Goal: Task Accomplishment & Management: Manage account settings

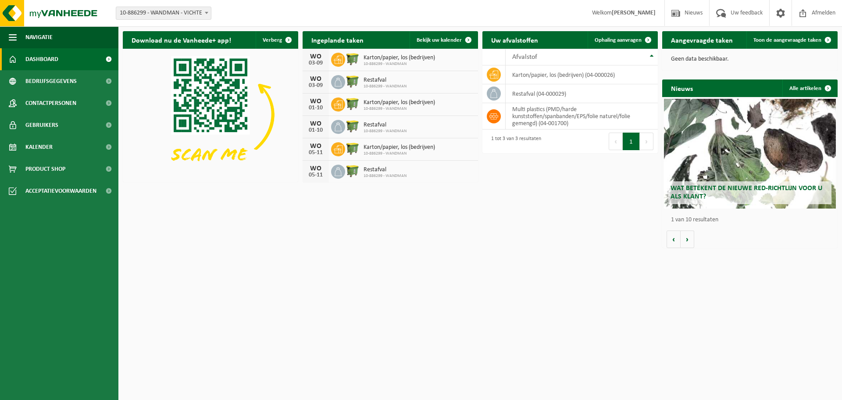
drag, startPoint x: 310, startPoint y: 57, endPoint x: 326, endPoint y: 61, distance: 17.2
click at [326, 61] on div "WO 03-09" at bounding box center [316, 60] width 26 height 22
click at [321, 66] on div "03-09" at bounding box center [316, 63] width 18 height 6
drag, startPoint x: 310, startPoint y: 106, endPoint x: 324, endPoint y: 110, distance: 14.9
click at [324, 110] on div "01-10" at bounding box center [316, 108] width 18 height 6
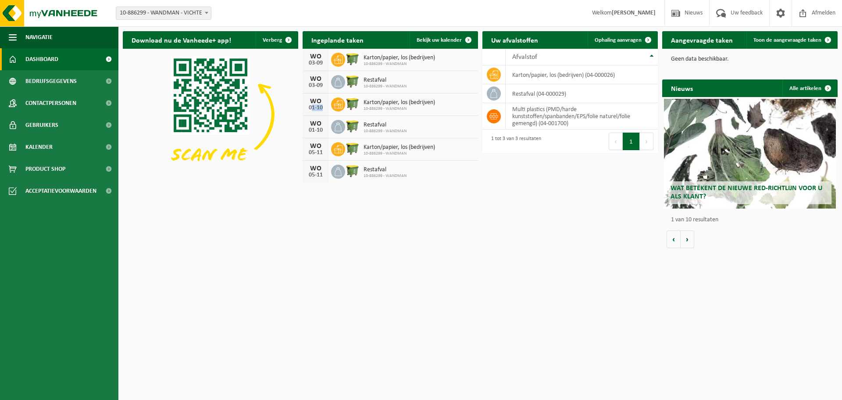
click at [324, 110] on div "01-10" at bounding box center [316, 108] width 18 height 6
click at [322, 128] on div "WO 01-10" at bounding box center [316, 127] width 26 height 22
click at [322, 128] on div "01-10" at bounding box center [316, 130] width 18 height 6
drag, startPoint x: 306, startPoint y: 150, endPoint x: 319, endPoint y: 150, distance: 13.2
click at [319, 150] on div "WO 05-11" at bounding box center [316, 149] width 26 height 22
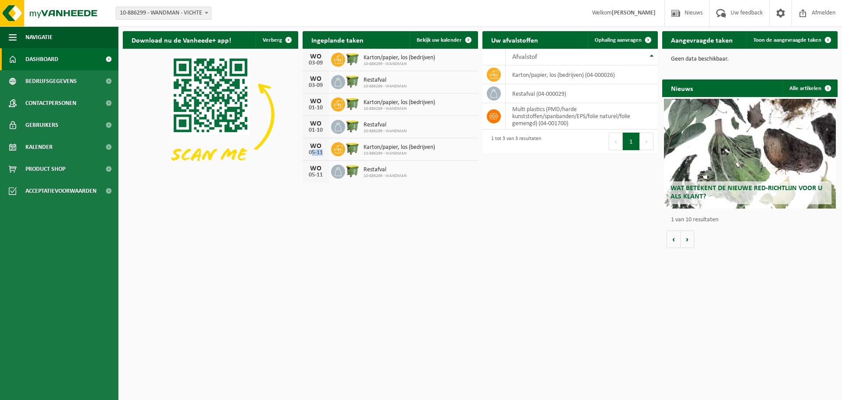
click at [319, 150] on div "05-11" at bounding box center [316, 153] width 18 height 6
click at [433, 39] on span "Bekijk uw kalender" at bounding box center [439, 40] width 45 height 6
click at [367, 208] on div "Download nu de Vanheede+ app! Verberg Ingeplande taken Bekijk uw kalender WO 03…" at bounding box center [480, 139] width 719 height 225
click at [522, 114] on td "multi plastics (PMD/harde kunststoffen/spanbanden/EPS/folie naturel/folie gemen…" at bounding box center [582, 116] width 152 height 26
drag, startPoint x: 521, startPoint y: 114, endPoint x: 569, endPoint y: 116, distance: 47.9
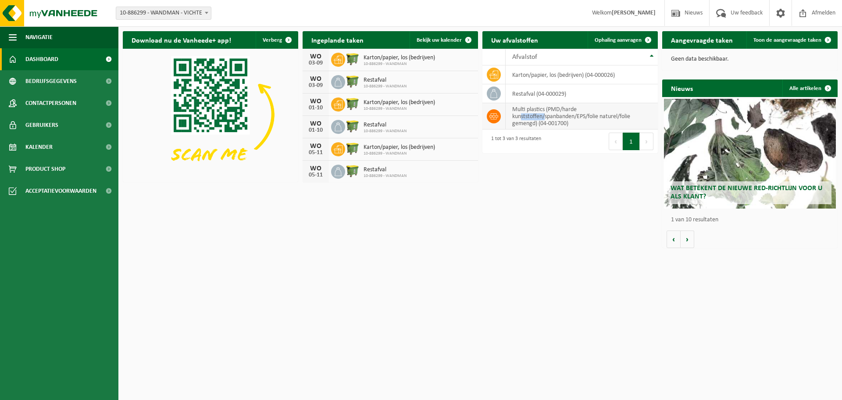
click at [566, 116] on td "multi plastics (PMD/harde kunststoffen/spanbanden/EPS/folie naturel/folie gemen…" at bounding box center [582, 116] width 152 height 26
click at [567, 116] on td "multi plastics (PMD/harde kunststoffen/spanbanden/EPS/folie naturel/folie gemen…" at bounding box center [582, 116] width 152 height 26
drag, startPoint x: 537, startPoint y: 125, endPoint x: 544, endPoint y: 125, distance: 6.2
click at [544, 125] on td "multi plastics (PMD/harde kunststoffen/spanbanden/EPS/folie naturel/folie gemen…" at bounding box center [582, 116] width 152 height 26
click at [648, 39] on span at bounding box center [649, 40] width 18 height 18
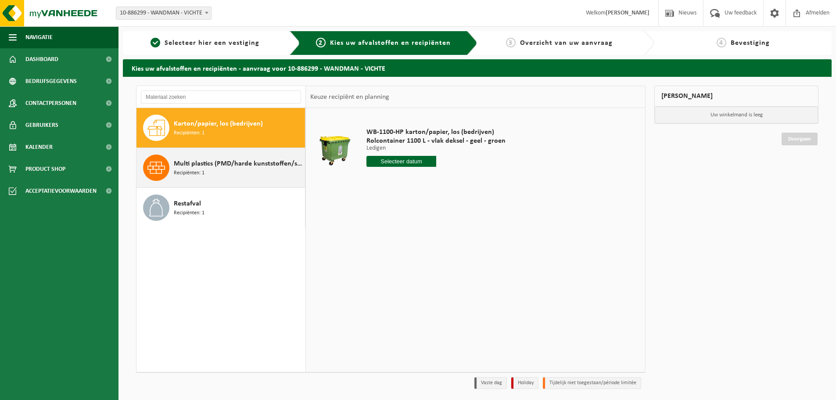
click at [211, 174] on div "Multi plastics (PMD/harde kunststoffen/spanbanden/EPS/folie naturel/folie gemen…" at bounding box center [238, 167] width 129 height 26
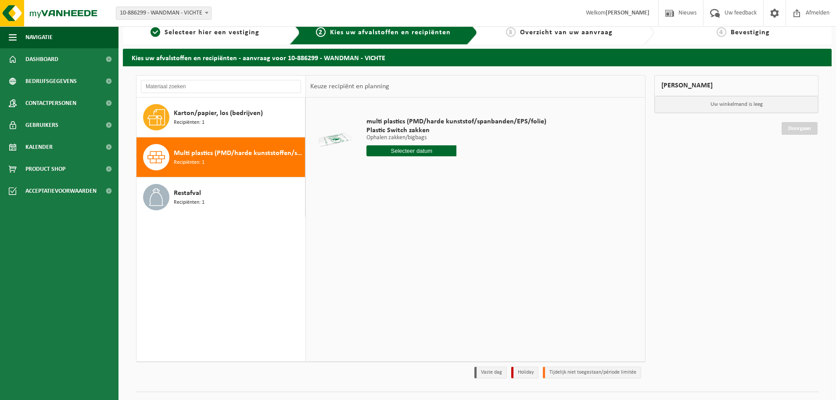
scroll to position [29, 0]
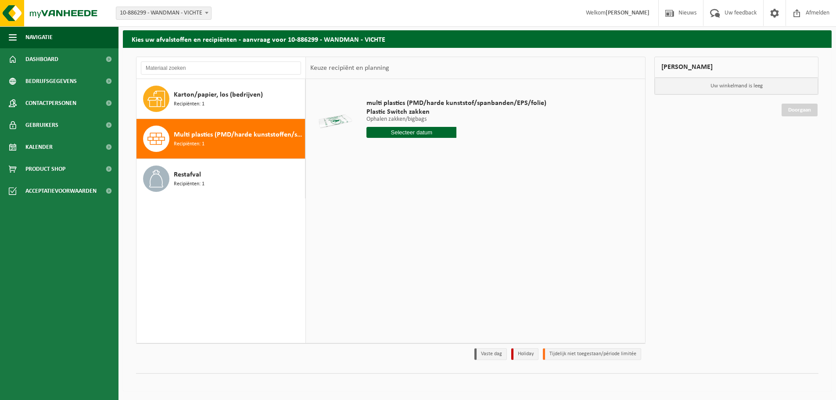
drag, startPoint x: 382, startPoint y: 120, endPoint x: 406, endPoint y: 121, distance: 23.7
click at [398, 120] on p "Ophalen zakken/bigbags" at bounding box center [456, 119] width 180 height 6
click at [406, 121] on p "Ophalen zakken/bigbags" at bounding box center [456, 119] width 180 height 6
click at [411, 120] on p "Ophalen zakken/bigbags" at bounding box center [456, 119] width 180 height 6
click at [413, 120] on p "Ophalen zakken/bigbags" at bounding box center [456, 119] width 180 height 6
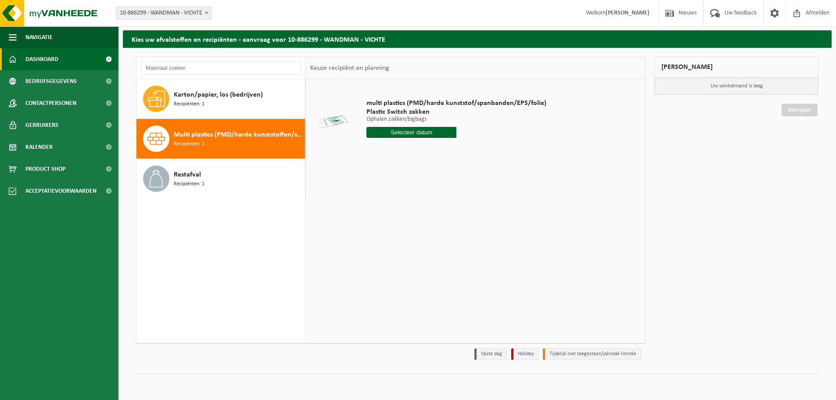
click at [41, 60] on span "Dashboard" at bounding box center [41, 59] width 33 height 22
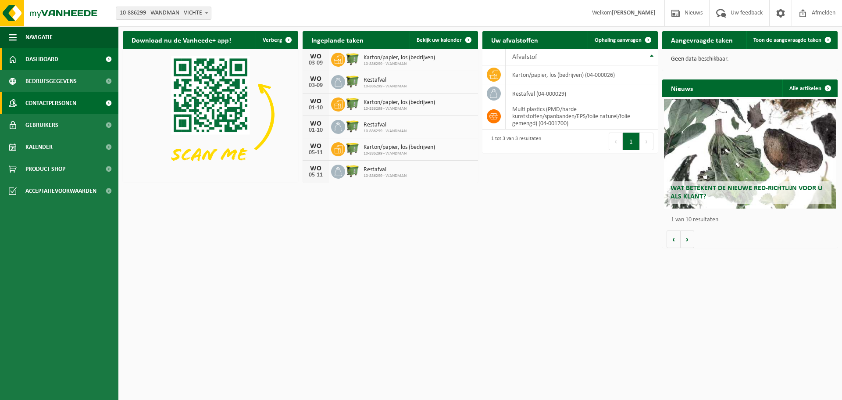
click at [59, 99] on span "Contactpersonen" at bounding box center [50, 103] width 51 height 22
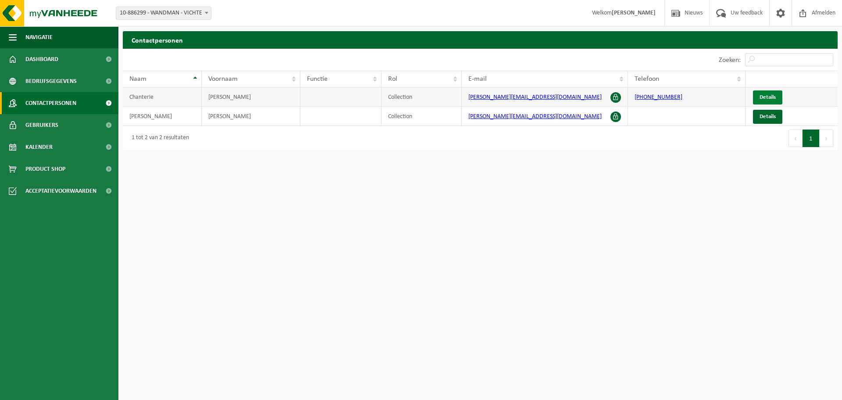
click at [775, 95] on span "Details" at bounding box center [768, 97] width 16 height 6
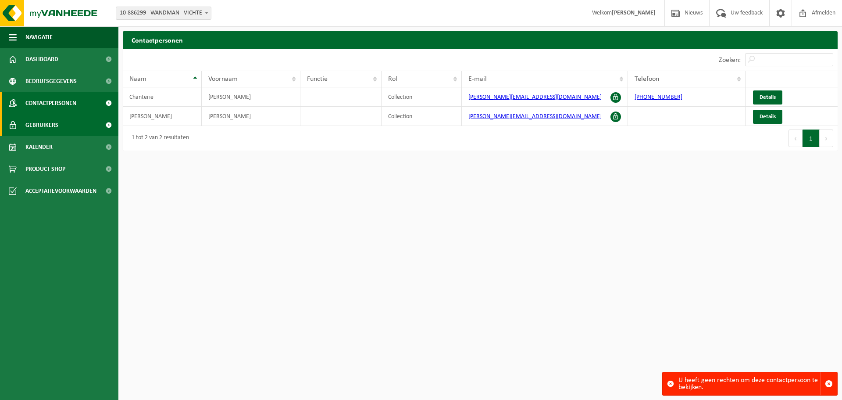
click at [51, 122] on span "Gebruikers" at bounding box center [41, 125] width 33 height 22
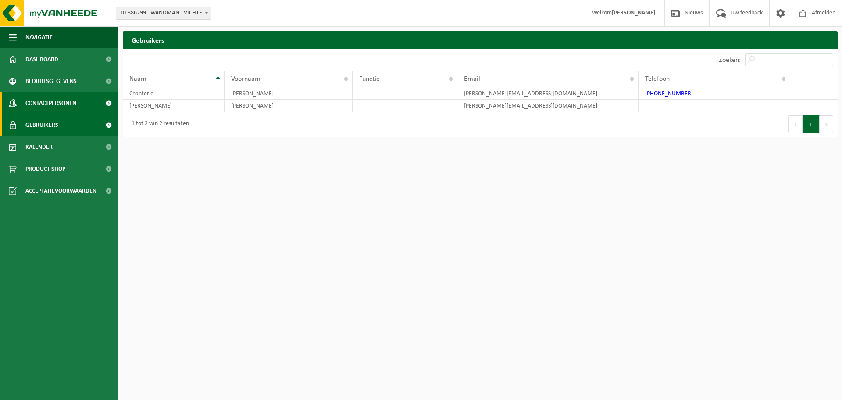
click at [39, 99] on span "Contactpersonen" at bounding box center [50, 103] width 51 height 22
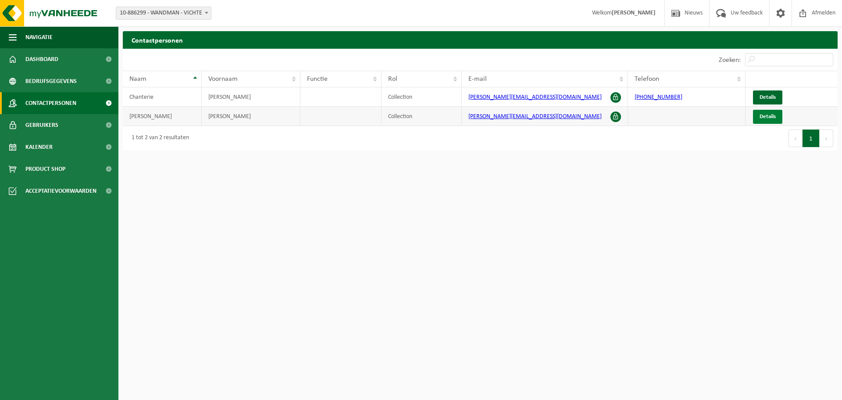
click at [769, 119] on span "Details" at bounding box center [768, 117] width 16 height 6
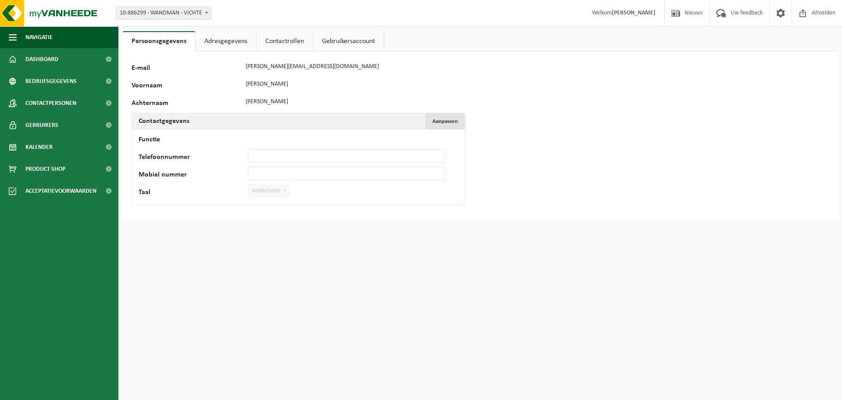
click at [444, 123] on span "Aanpassen" at bounding box center [445, 121] width 25 height 6
click at [263, 156] on input "Telefoonnummer" at bounding box center [346, 155] width 197 height 13
type input "[PHONE_NUMBER]"
click at [265, 175] on input "Mobiel nummer" at bounding box center [346, 173] width 197 height 13
paste input "[PHONE_NUMBER]"
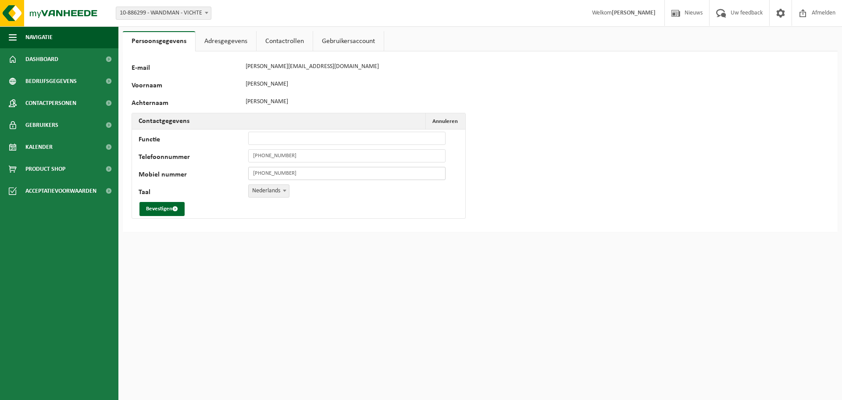
type input "[PHONE_NUMBER]"
click at [272, 140] on input "Functie" at bounding box center [346, 138] width 197 height 13
type input "Projectverantwoordelijke"
click at [148, 207] on button "Bevestigen" at bounding box center [162, 209] width 45 height 14
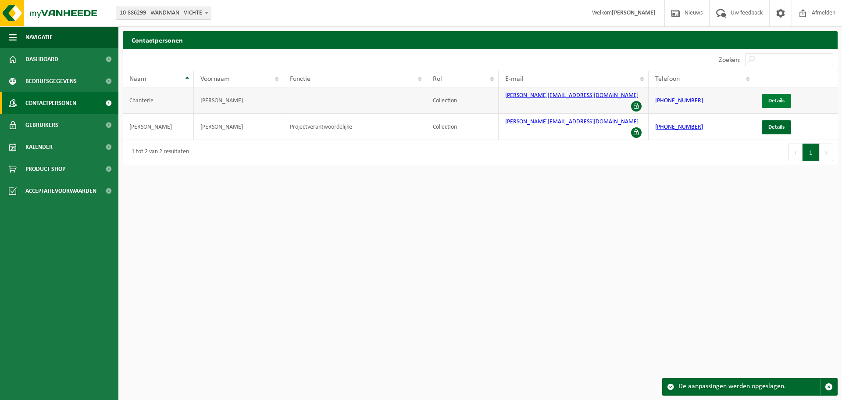
click at [774, 94] on link "Details" at bounding box center [776, 101] width 29 height 14
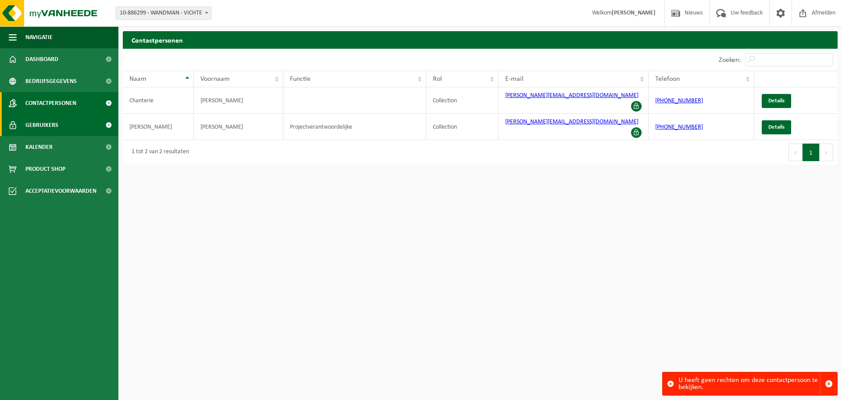
click at [41, 120] on span "Gebruikers" at bounding box center [41, 125] width 33 height 22
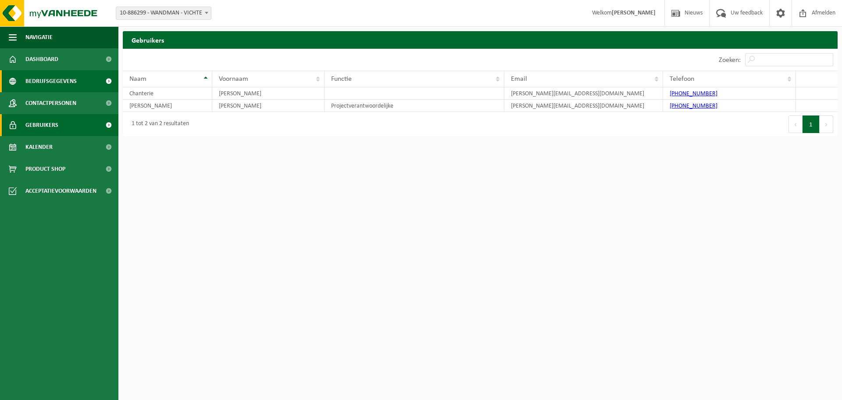
click at [44, 85] on span "Bedrijfsgegevens" at bounding box center [50, 81] width 51 height 22
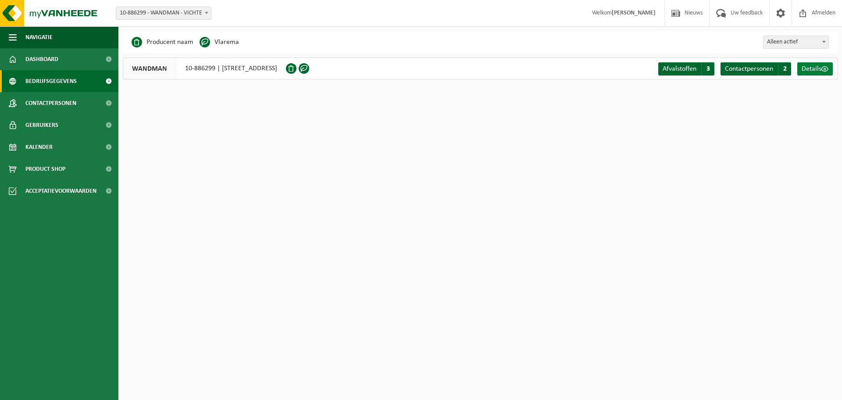
click at [815, 68] on span "Details" at bounding box center [812, 68] width 20 height 7
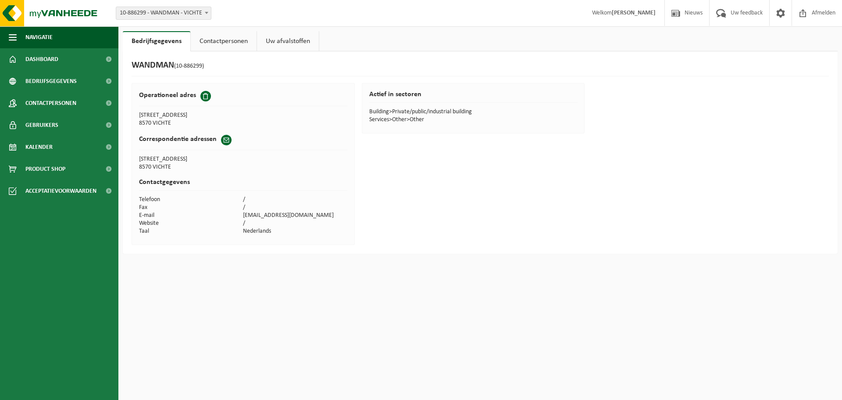
click at [208, 46] on link "Contactpersonen" at bounding box center [224, 41] width 66 height 20
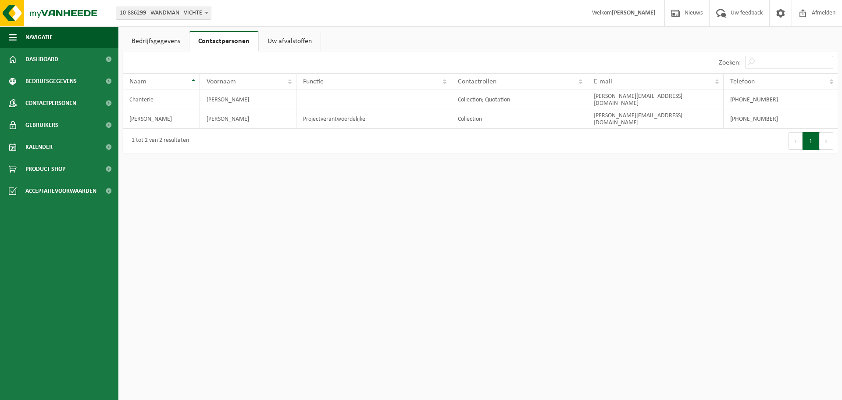
click at [275, 42] on link "Uw afvalstoffen" at bounding box center [290, 41] width 62 height 20
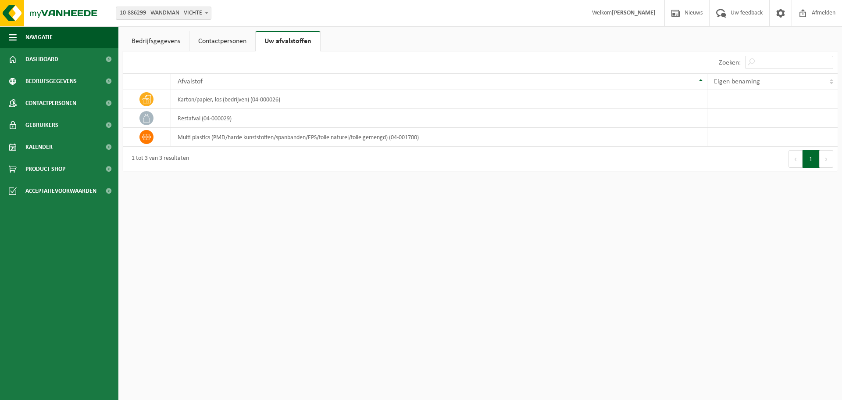
click at [162, 42] on link "Bedrijfsgegevens" at bounding box center [156, 41] width 66 height 20
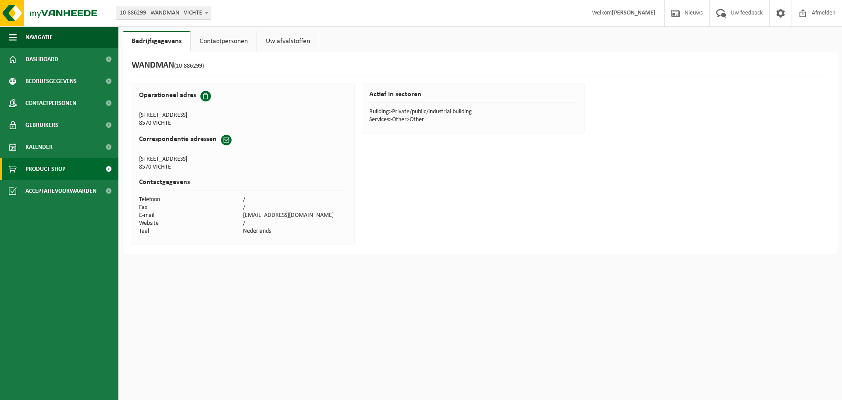
click at [61, 167] on span "Product Shop" at bounding box center [45, 169] width 40 height 22
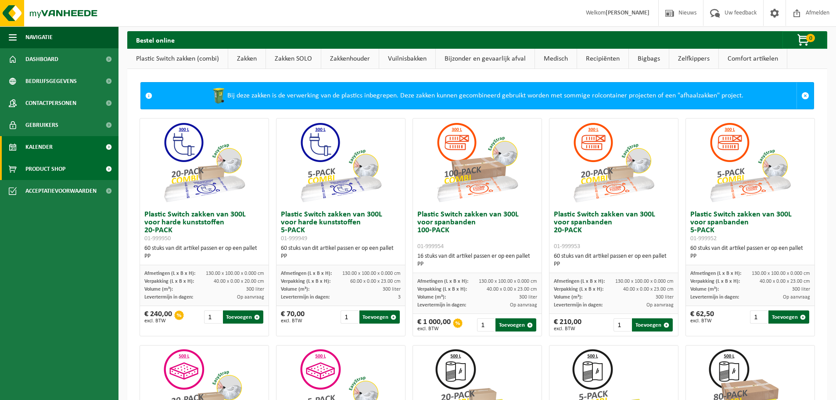
click at [59, 143] on link "Kalender" at bounding box center [59, 147] width 118 height 22
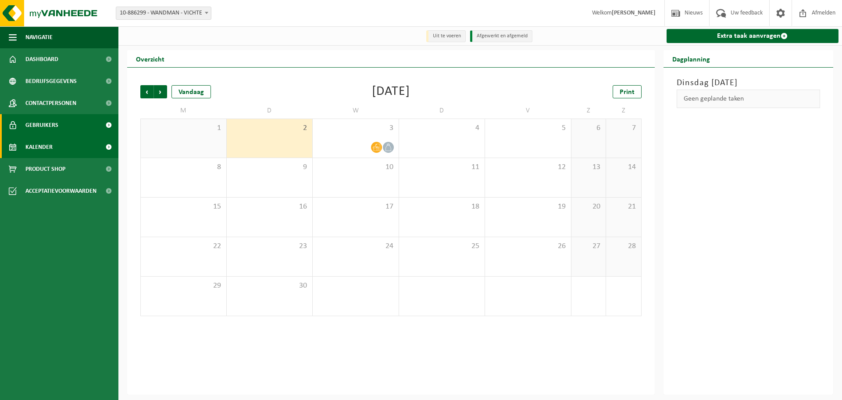
click at [59, 125] on link "Gebruikers" at bounding box center [59, 125] width 118 height 22
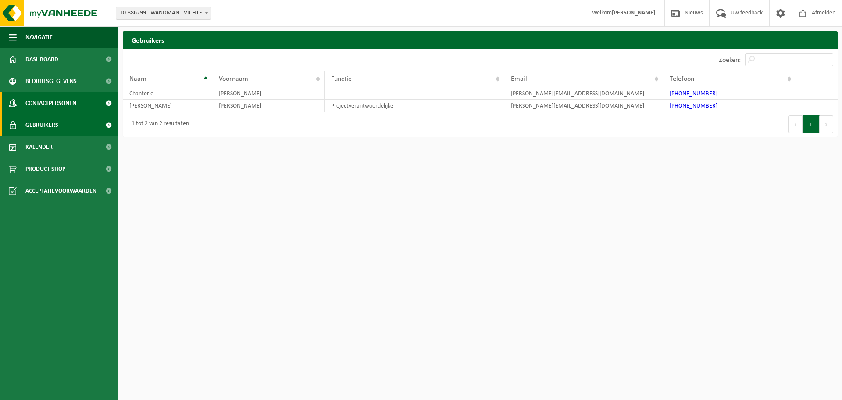
click at [64, 110] on span "Contactpersonen" at bounding box center [50, 103] width 51 height 22
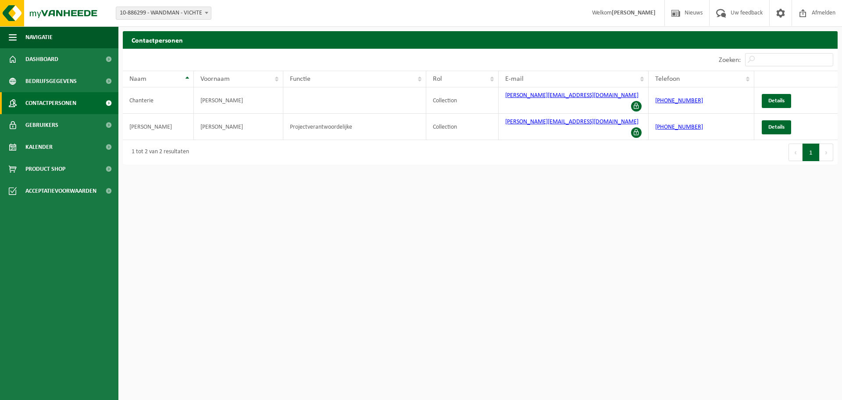
click at [61, 86] on span "Bedrijfsgegevens" at bounding box center [50, 81] width 51 height 22
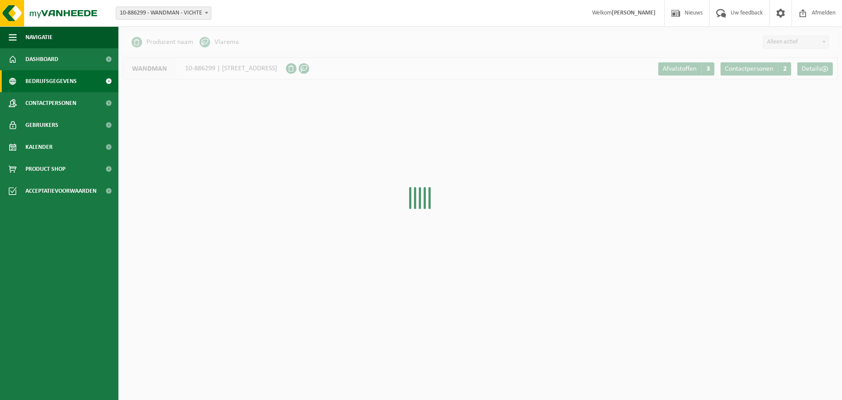
click at [55, 64] on span "Dashboard" at bounding box center [41, 59] width 33 height 22
